Goal: Transaction & Acquisition: Book appointment/travel/reservation

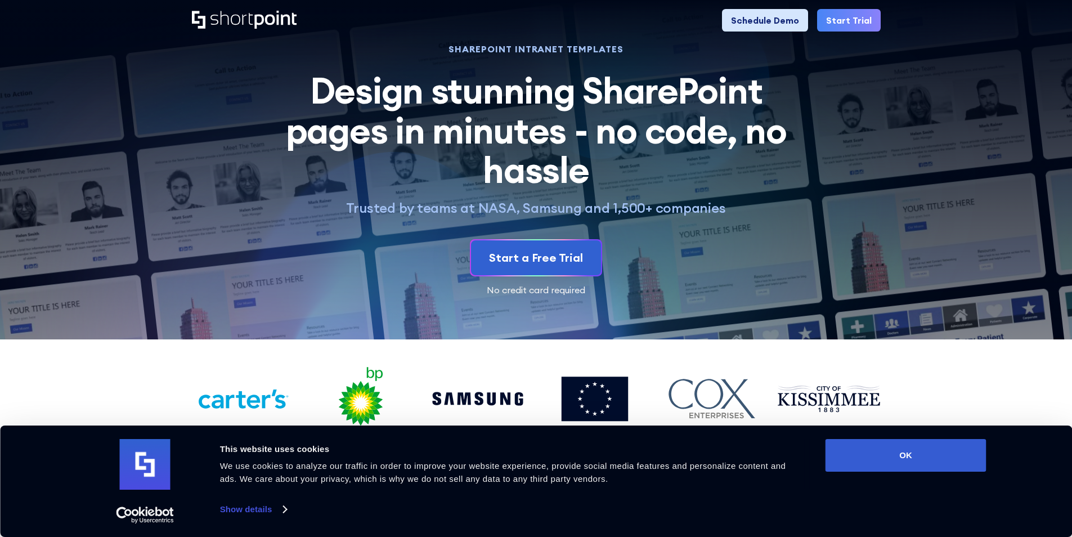
click at [749, 16] on link "Schedule Demo" at bounding box center [765, 20] width 86 height 23
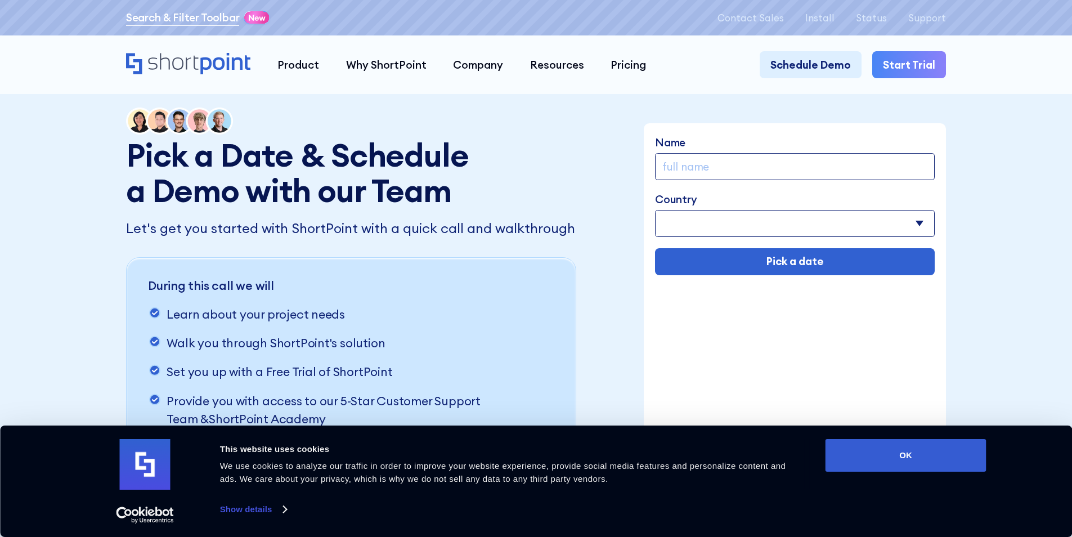
click at [128, 14] on link "Search & Filter Toolbar" at bounding box center [183, 18] width 114 height 16
